Goal: Information Seeking & Learning: Learn about a topic

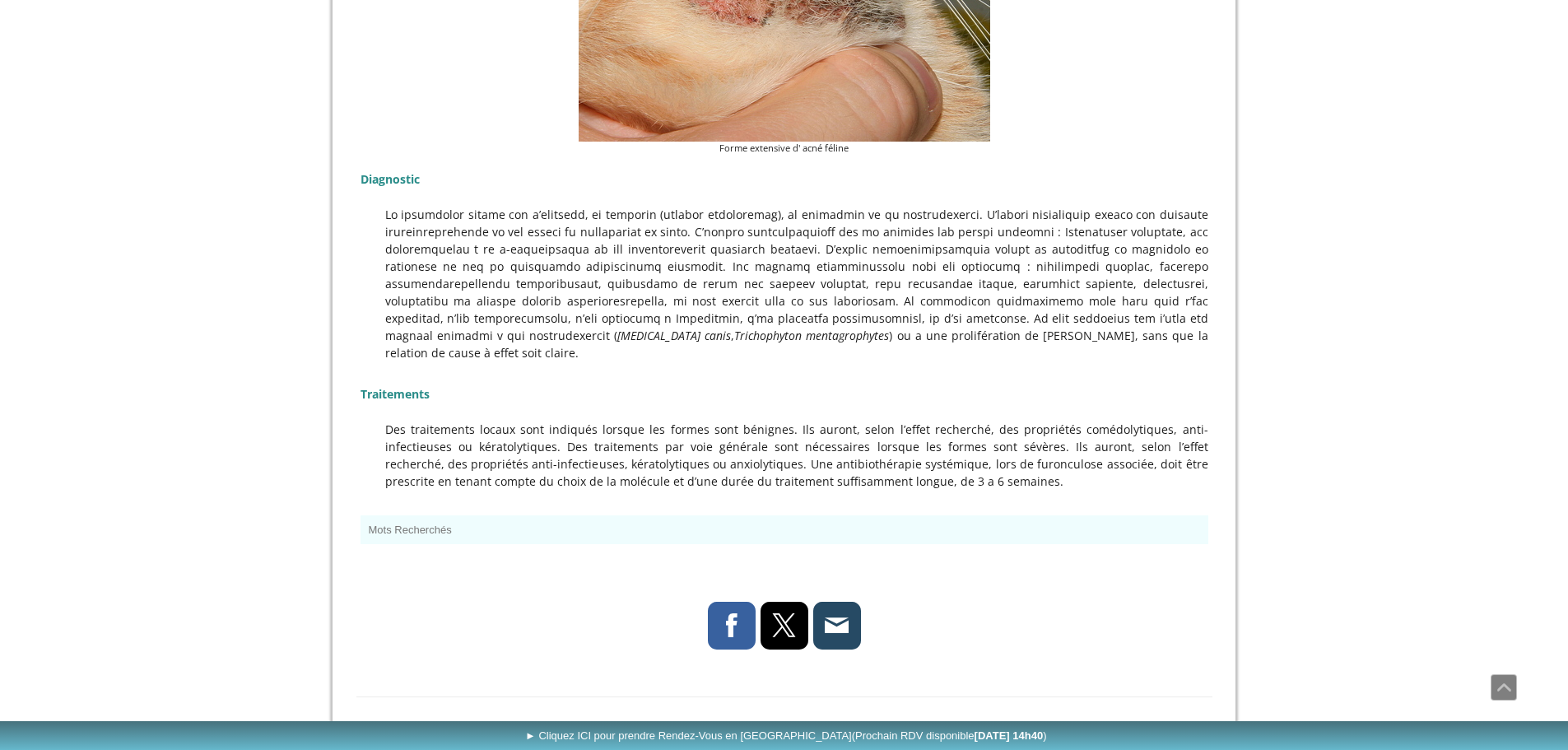
scroll to position [1482, 0]
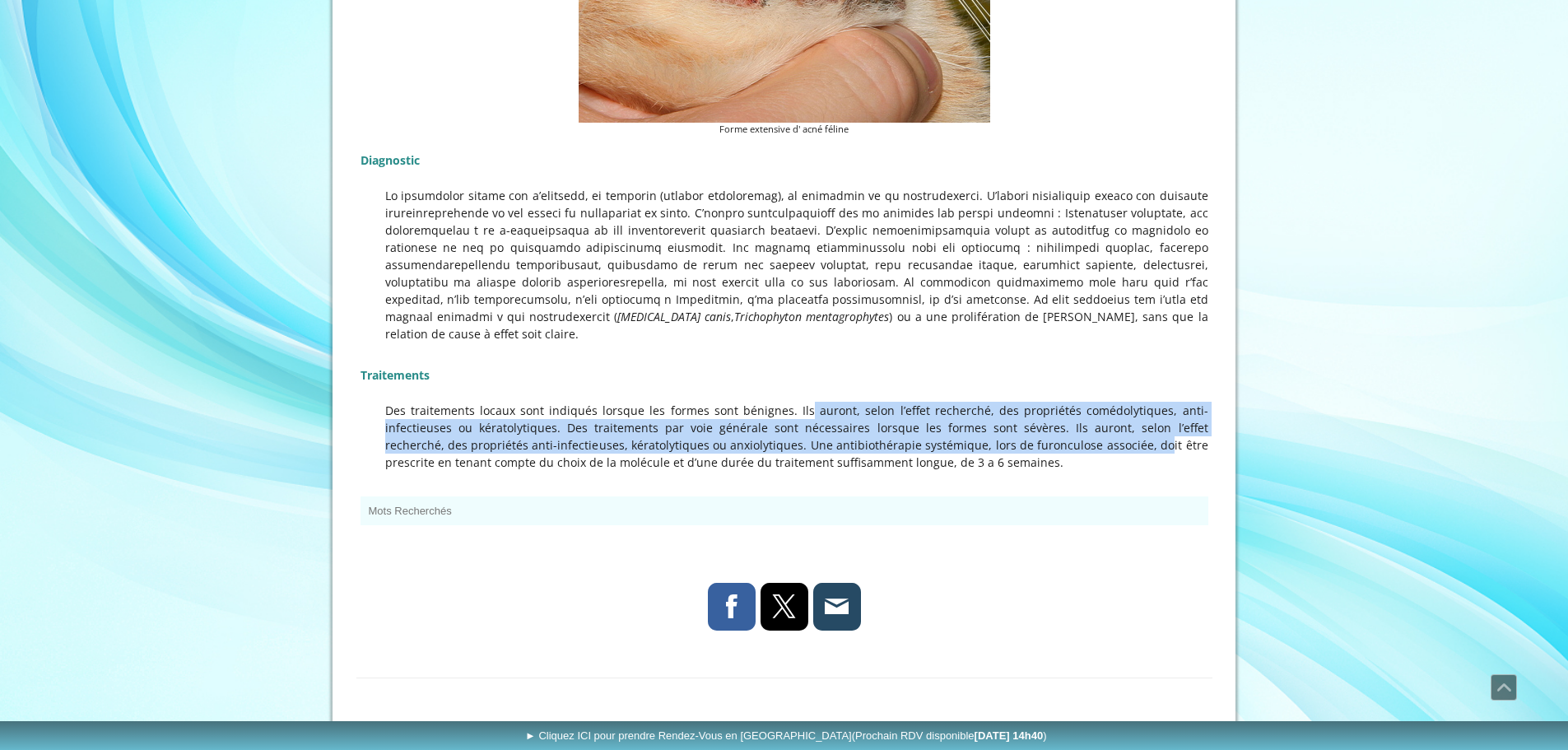
drag, startPoint x: 793, startPoint y: 375, endPoint x: 1044, endPoint y: 403, distance: 252.6
click at [1044, 403] on p "Des traitements locaux sont indiqués lorsque les formes sont bénignes. Ils auro…" at bounding box center [784, 436] width 848 height 70
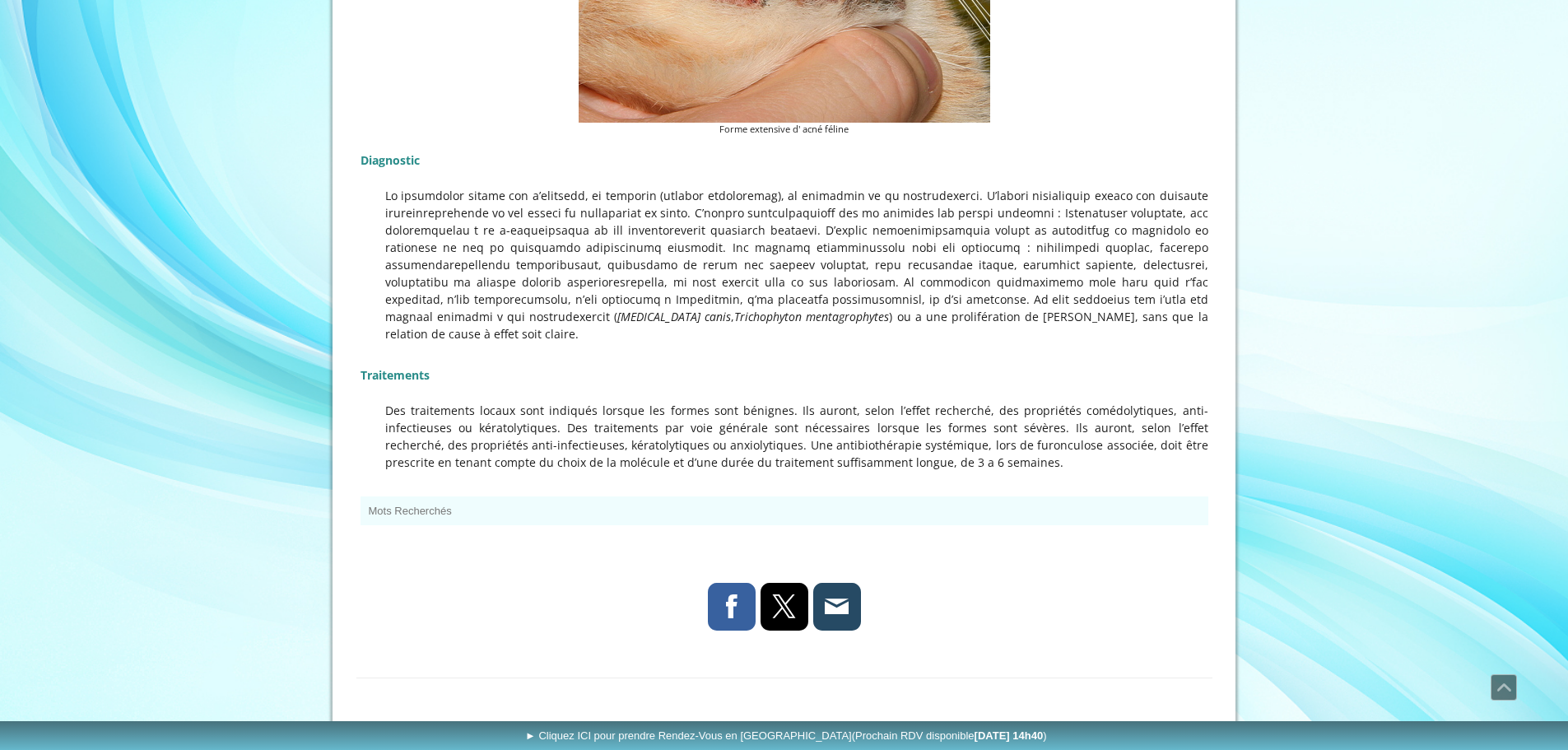
click at [1097, 493] on div "Mots Recherchés acne du chat, acne chat, teigne menton chat, acne feline chat, …" at bounding box center [784, 510] width 856 height 37
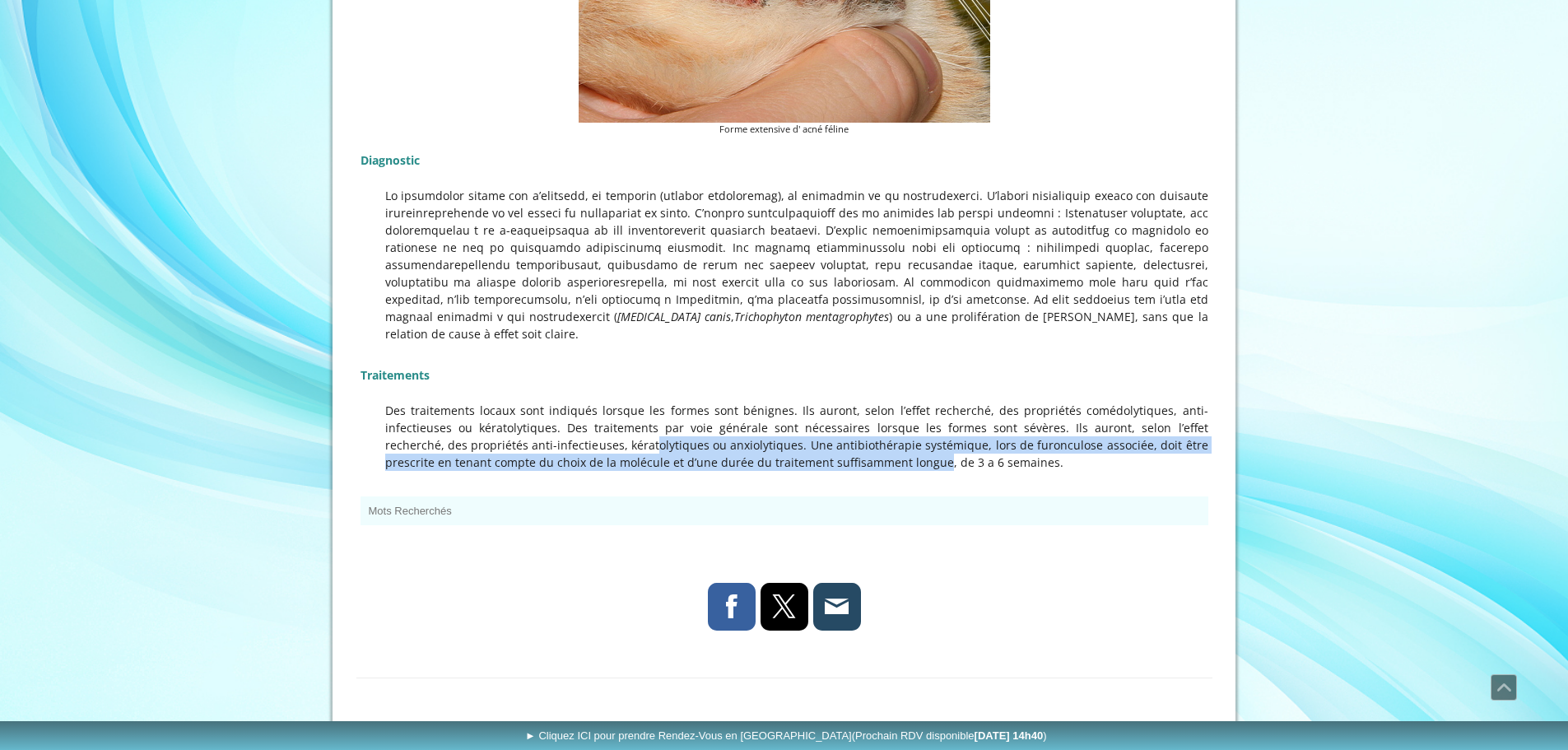
drag, startPoint x: 539, startPoint y: 412, endPoint x: 795, endPoint y: 420, distance: 256.1
click at [795, 420] on p "Des traitements locaux sont indiqués lorsque les formes sont bénignes. Ils auro…" at bounding box center [784, 436] width 848 height 70
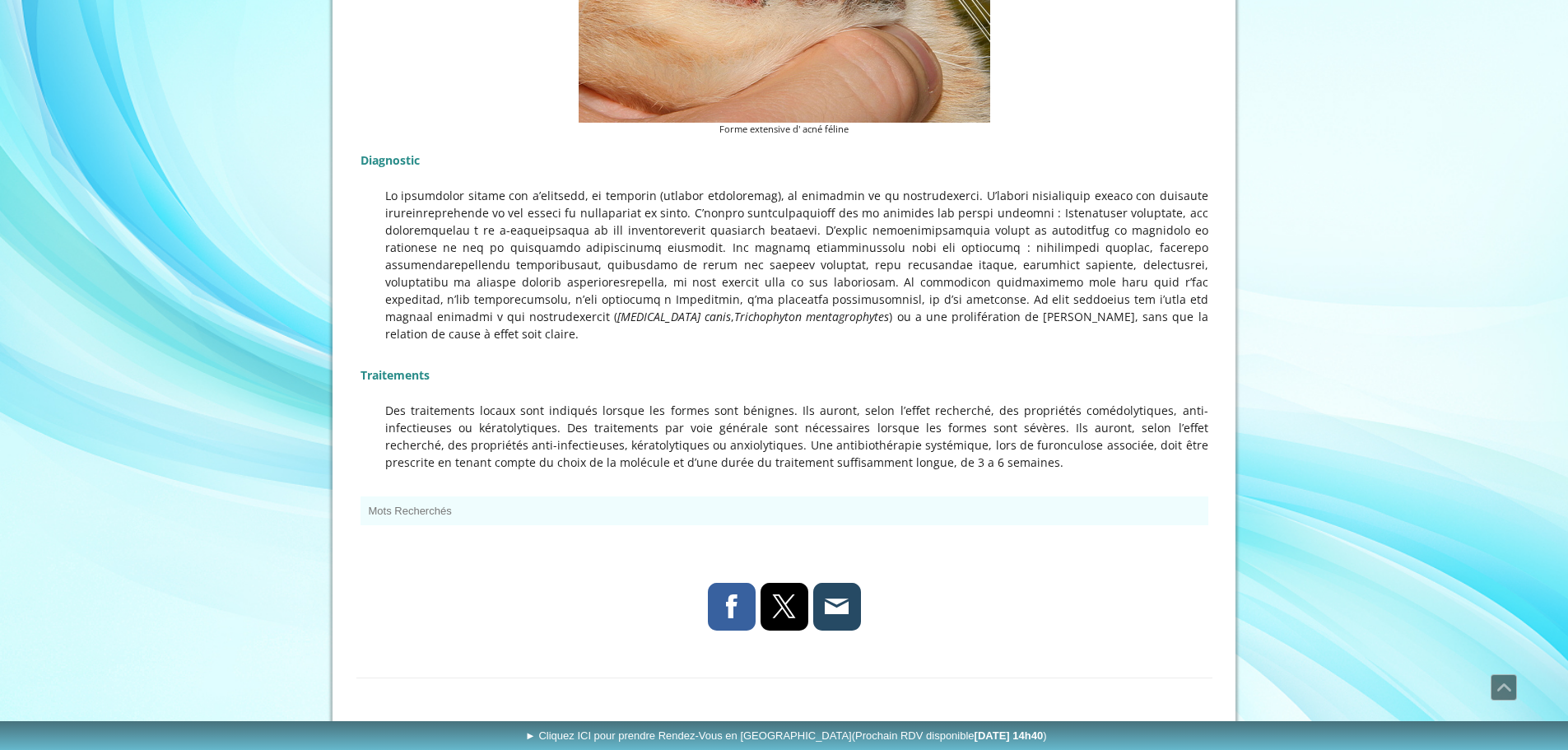
click at [906, 471] on p at bounding box center [784, 479] width 848 height 17
drag, startPoint x: 535, startPoint y: 411, endPoint x: 891, endPoint y: 408, distance: 356.0
click at [891, 408] on p "Des traitements locaux sont indiqués lorsque les formes sont bénignes. Ils auro…" at bounding box center [784, 436] width 848 height 70
click at [987, 428] on p "Des traitements locaux sont indiqués lorsque les formes sont bénignes. Ils auro…" at bounding box center [784, 436] width 848 height 70
